Goal: Go to known website: Access a specific website the user already knows

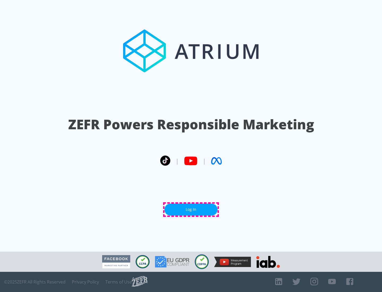
click at [191, 209] on link "Log In" at bounding box center [191, 210] width 53 height 12
